Goal: Task Accomplishment & Management: Manage account settings

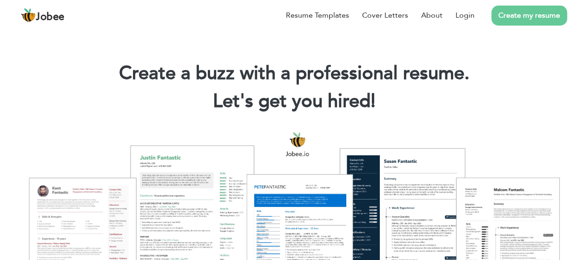
click at [520, 10] on link "Create my resume" at bounding box center [529, 16] width 76 height 20
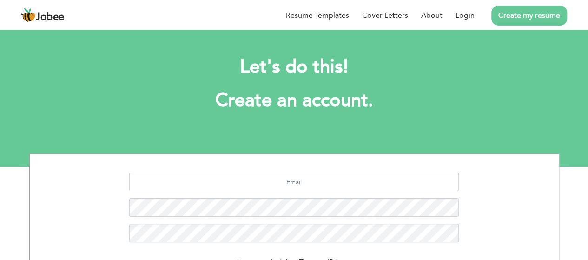
scroll to position [125, 0]
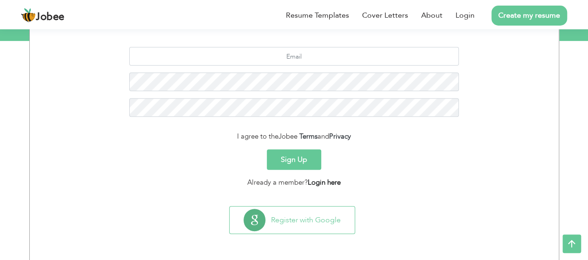
click at [323, 184] on link "Login here" at bounding box center [324, 182] width 33 height 9
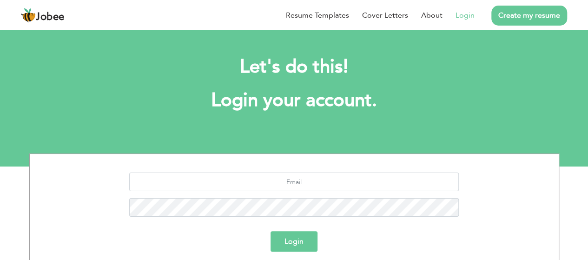
scroll to position [14, 0]
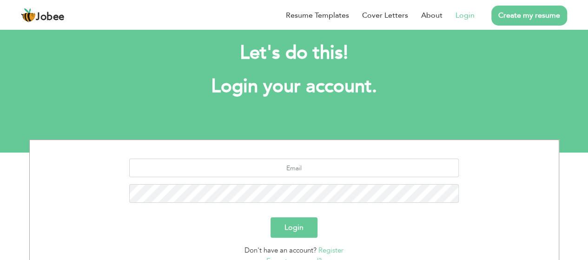
click at [319, 182] on div at bounding box center [294, 183] width 515 height 51
click at [320, 180] on div at bounding box center [294, 183] width 515 height 51
click at [336, 159] on input "text" at bounding box center [293, 167] width 329 height 19
type input "[EMAIL_ADDRESS][DOMAIN_NAME]"
click at [270, 217] on button "Login" at bounding box center [293, 227] width 47 height 20
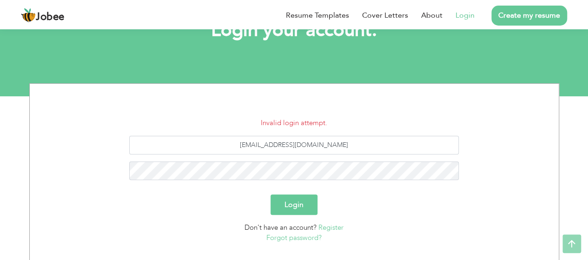
scroll to position [71, 0]
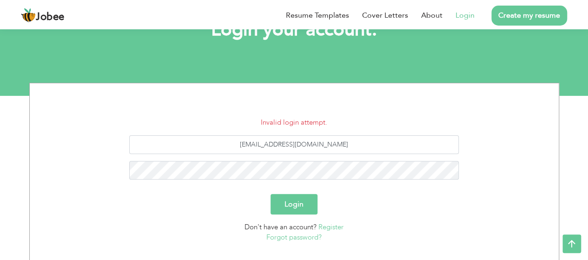
click at [287, 237] on link "Forgot password?" at bounding box center [293, 236] width 55 height 9
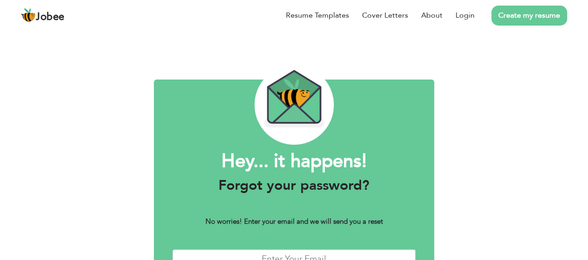
scroll to position [69, 0]
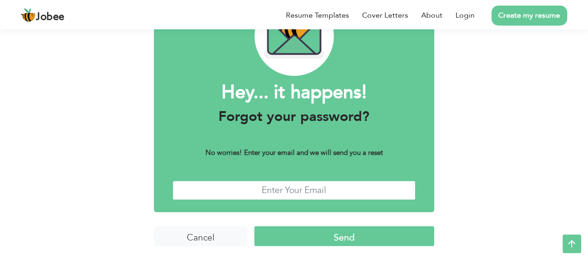
click at [269, 182] on input "text" at bounding box center [293, 190] width 243 height 20
type input "[EMAIL_ADDRESS][DOMAIN_NAME]"
click at [322, 238] on input "Send" at bounding box center [344, 236] width 180 height 20
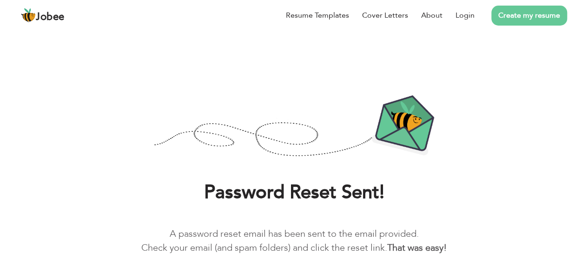
scroll to position [12, 0]
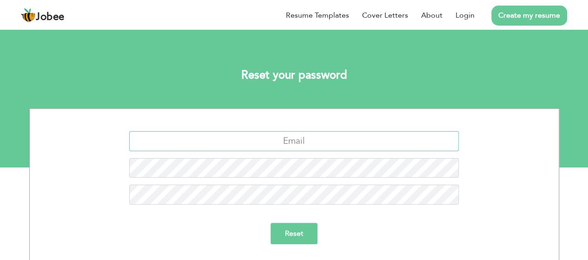
click at [320, 132] on input "text" at bounding box center [293, 141] width 329 height 20
type input "hanzalahbhatti1@gmail.com"
click at [270, 223] on input "Reset" at bounding box center [293, 233] width 47 height 21
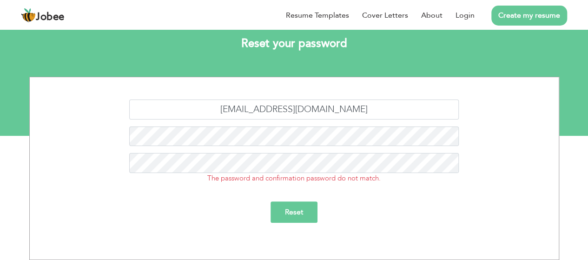
scroll to position [32, 0]
click at [270, 201] on input "Reset" at bounding box center [293, 211] width 47 height 21
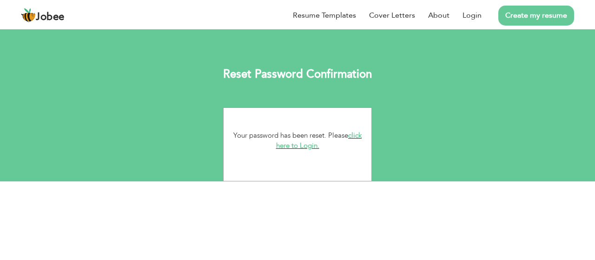
click at [355, 132] on link "click here to Login." at bounding box center [319, 141] width 86 height 20
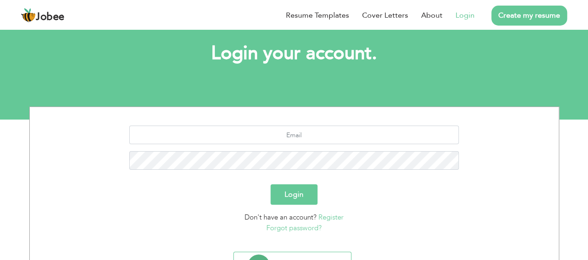
scroll to position [47, 0]
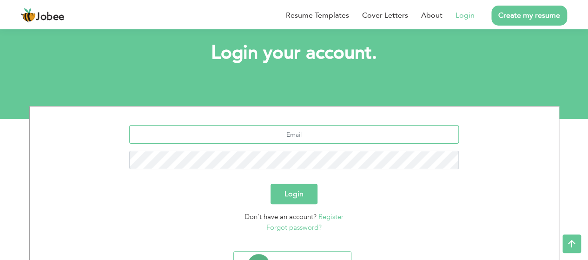
click at [295, 131] on input "text" at bounding box center [293, 134] width 329 height 19
type input "hanzalahbhatti1@gmail.com"
click at [270, 184] on button "Login" at bounding box center [293, 194] width 47 height 20
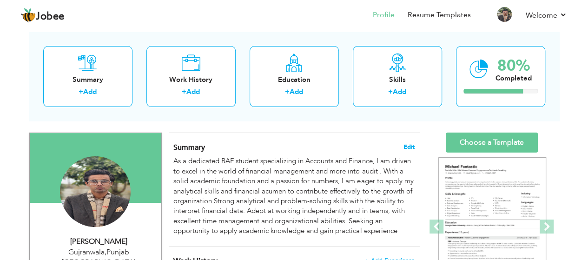
click at [405, 146] on span "Edit" at bounding box center [408, 147] width 11 height 7
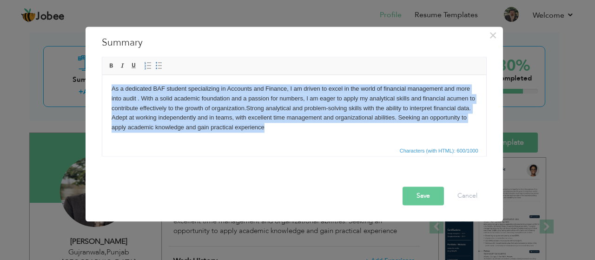
drag, startPoint x: 262, startPoint y: 138, endPoint x: 43, endPoint y: 57, distance: 233.8
click at [102, 74] on html "As a dedicated BAF student specializing in Accounts and Finance, I am driven to…" at bounding box center [294, 107] width 384 height 67
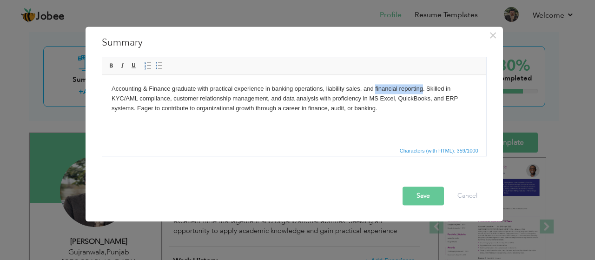
drag, startPoint x: 375, startPoint y: 88, endPoint x: 422, endPoint y: 90, distance: 47.9
click at [422, 90] on body "Accounting & Finance graduate with practical experience in banking operations, …" at bounding box center [293, 98] width 365 height 29
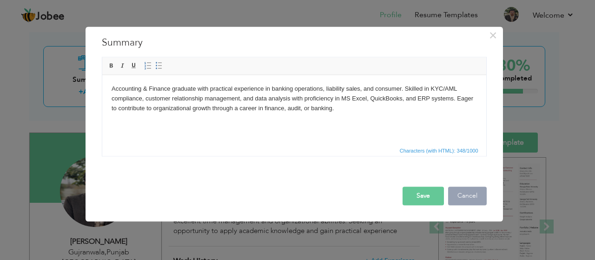
drag, startPoint x: 497, startPoint y: 192, endPoint x: 479, endPoint y: 201, distance: 20.4
click at [482, 199] on div "× Summary As a dedicated BAF student specializing in Accounts and Finance, I am…" at bounding box center [294, 123] width 417 height 195
click at [479, 201] on button "Cancel" at bounding box center [467, 195] width 39 height 19
